Goal: Check status

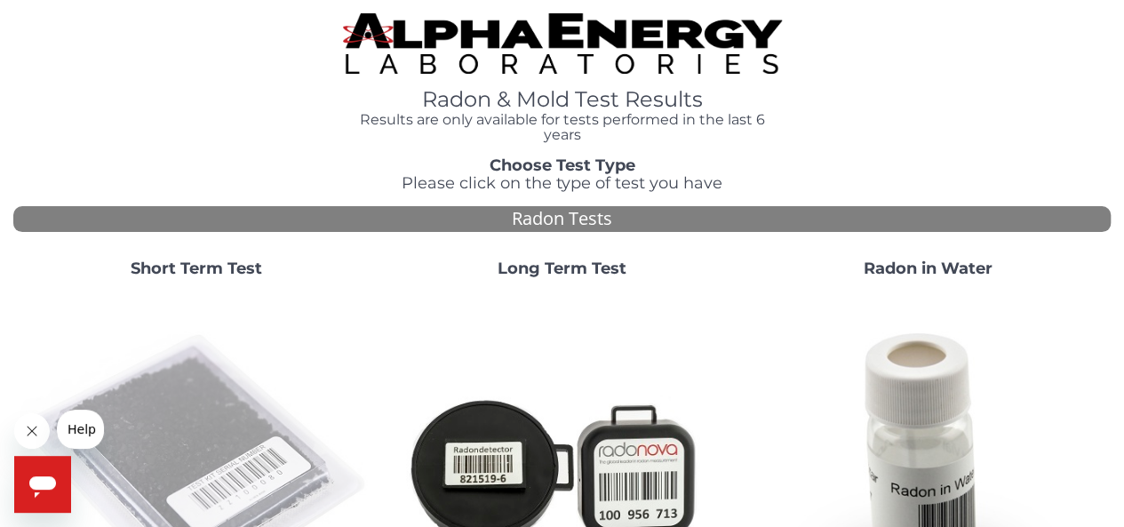
click at [223, 412] on img at bounding box center [196, 468] width 352 height 352
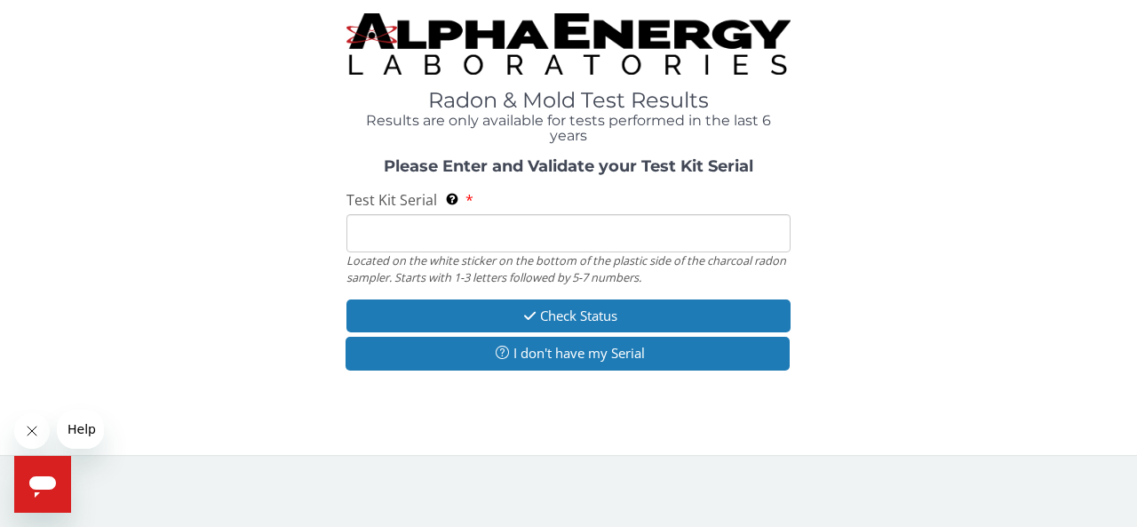
click at [423, 244] on input "Test Kit Serial Located on the white sticker on the bottom of the plastic side …" at bounding box center [568, 233] width 444 height 38
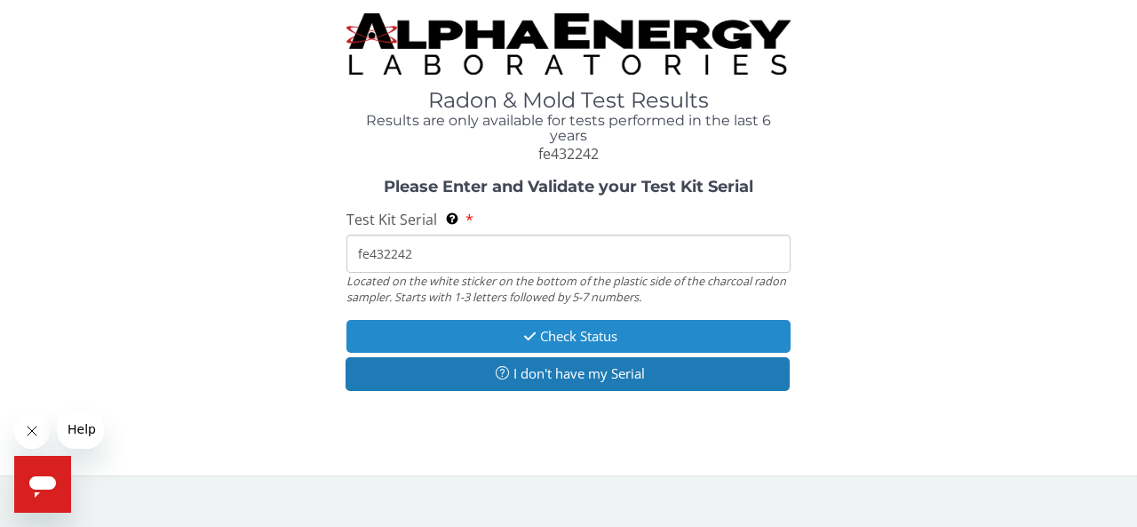
type input "fe432242"
click at [495, 338] on button "Check Status" at bounding box center [568, 336] width 444 height 33
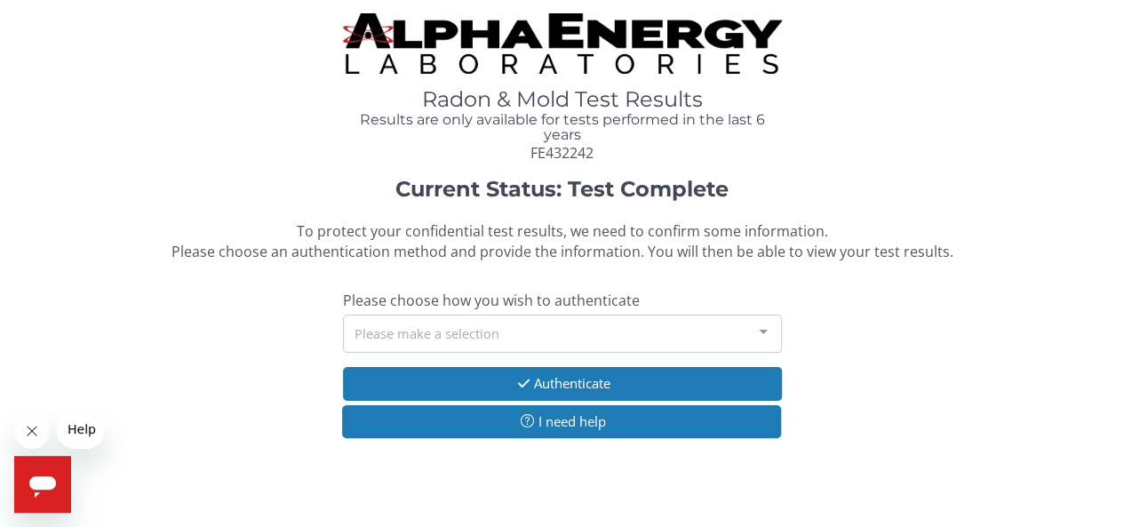
click at [773, 336] on div at bounding box center [763, 332] width 36 height 34
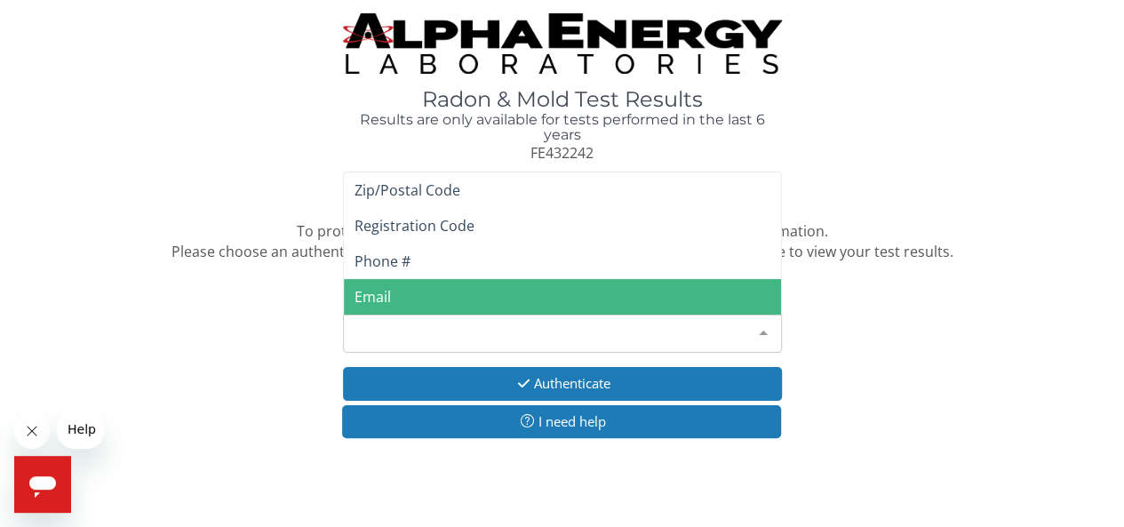
click at [738, 292] on span "Email" at bounding box center [562, 297] width 437 height 36
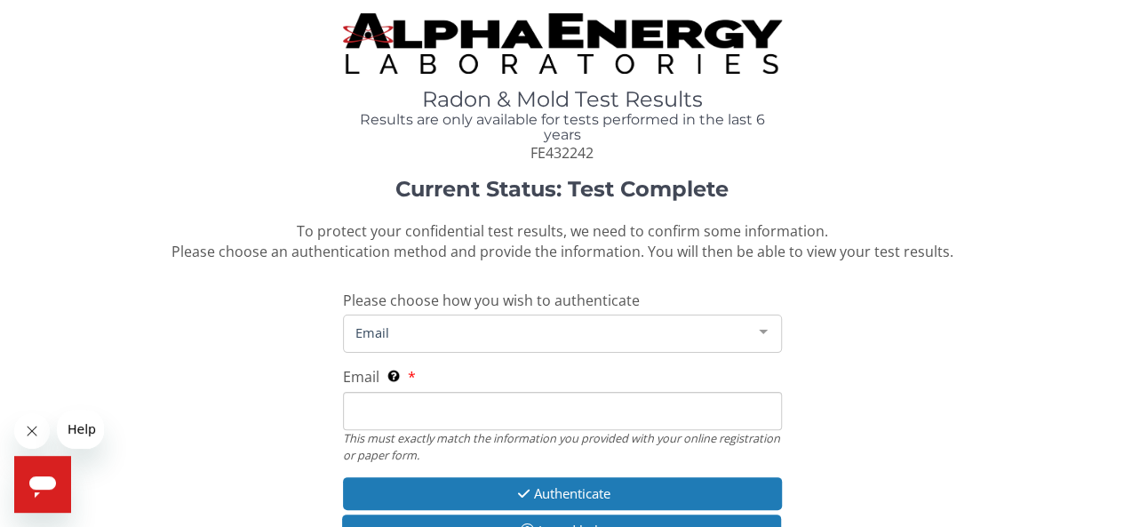
click at [606, 426] on input "Email This must exactly match the information you provided with your online reg…" at bounding box center [562, 411] width 439 height 38
type input "[EMAIL_ADDRESS][DOMAIN_NAME]"
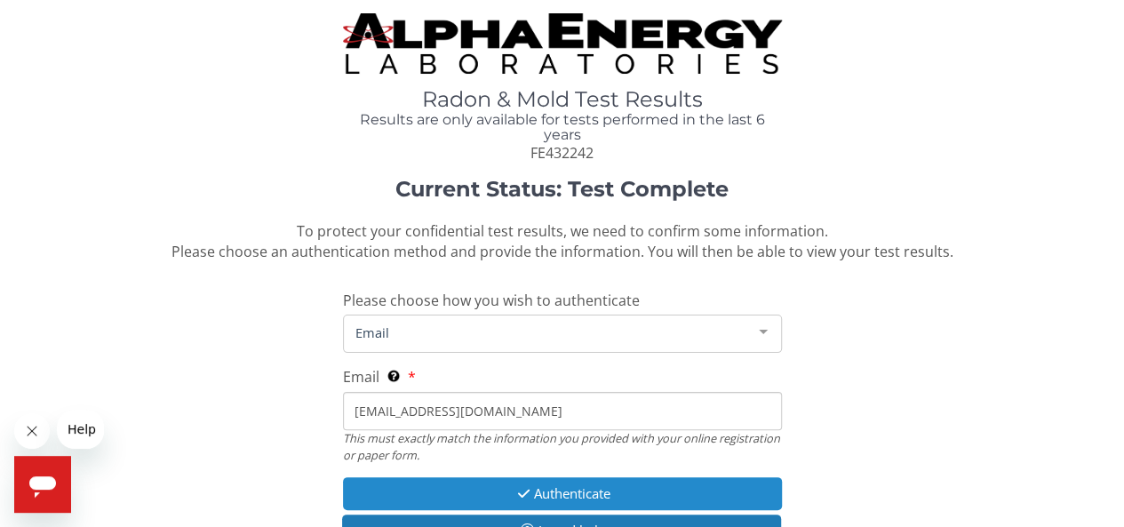
click at [579, 486] on button "Authenticate" at bounding box center [562, 493] width 439 height 33
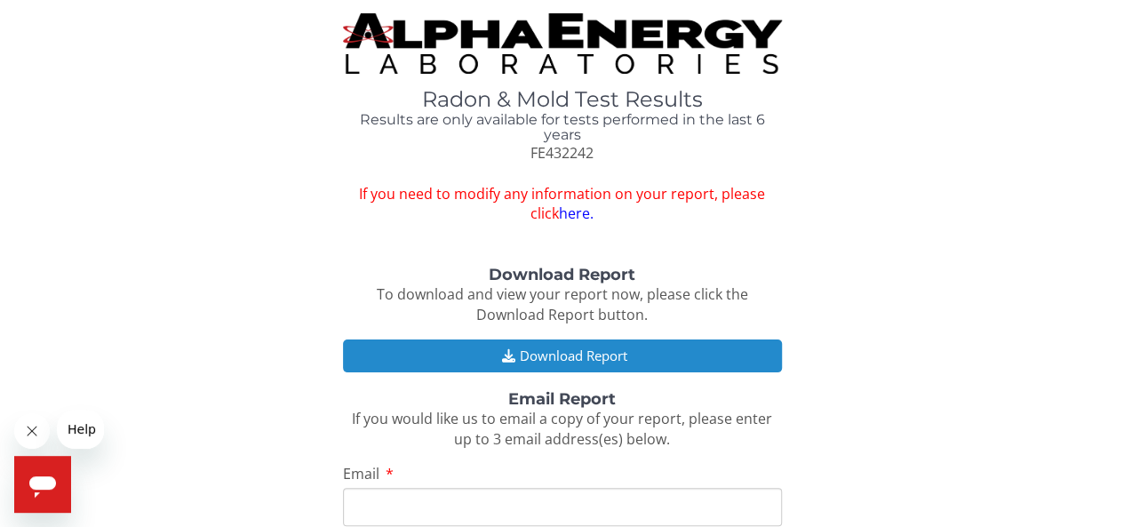
click at [624, 362] on button "Download Report" at bounding box center [562, 355] width 439 height 33
